Goal: Navigation & Orientation: Find specific page/section

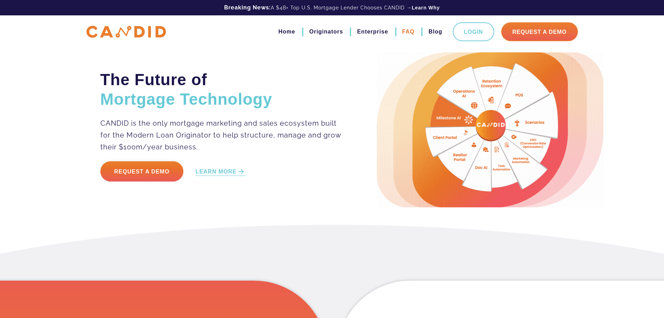
click at [404, 31] on link "FAQ" at bounding box center [408, 32] width 13 height 12
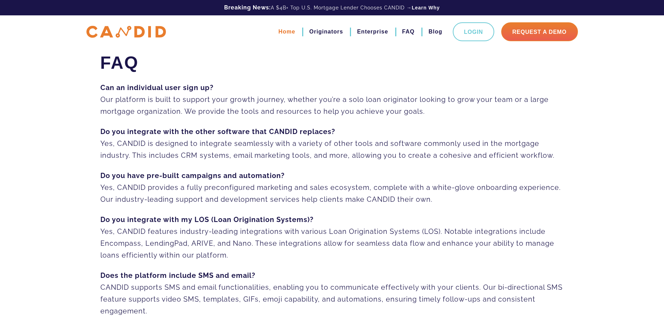
click at [283, 33] on link "Home" at bounding box center [287, 32] width 17 height 12
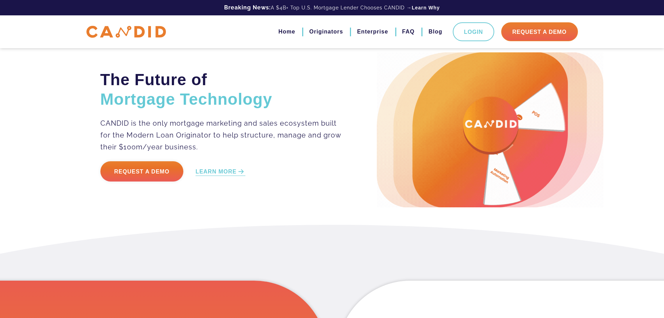
scroll to position [244, 0]
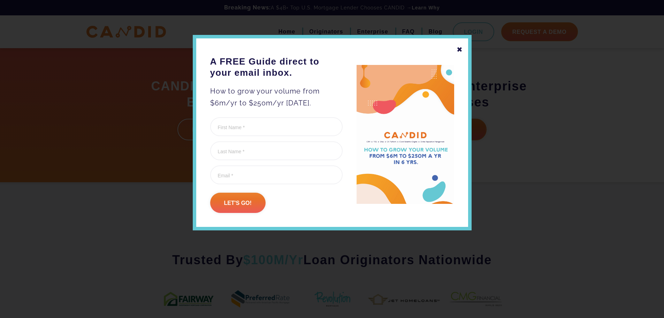
click at [456, 48] on div "✖ A FREE Guide direct to your email inbox. How to grow your volume from $6m/yr …" at bounding box center [332, 132] width 279 height 195
click at [460, 50] on div "✖" at bounding box center [460, 50] width 6 height 12
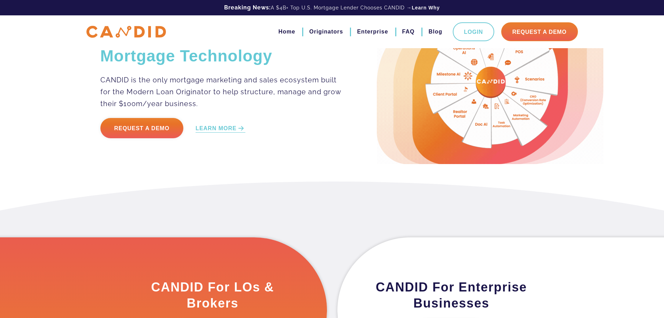
scroll to position [0, 0]
